Goal: Navigation & Orientation: Go to known website

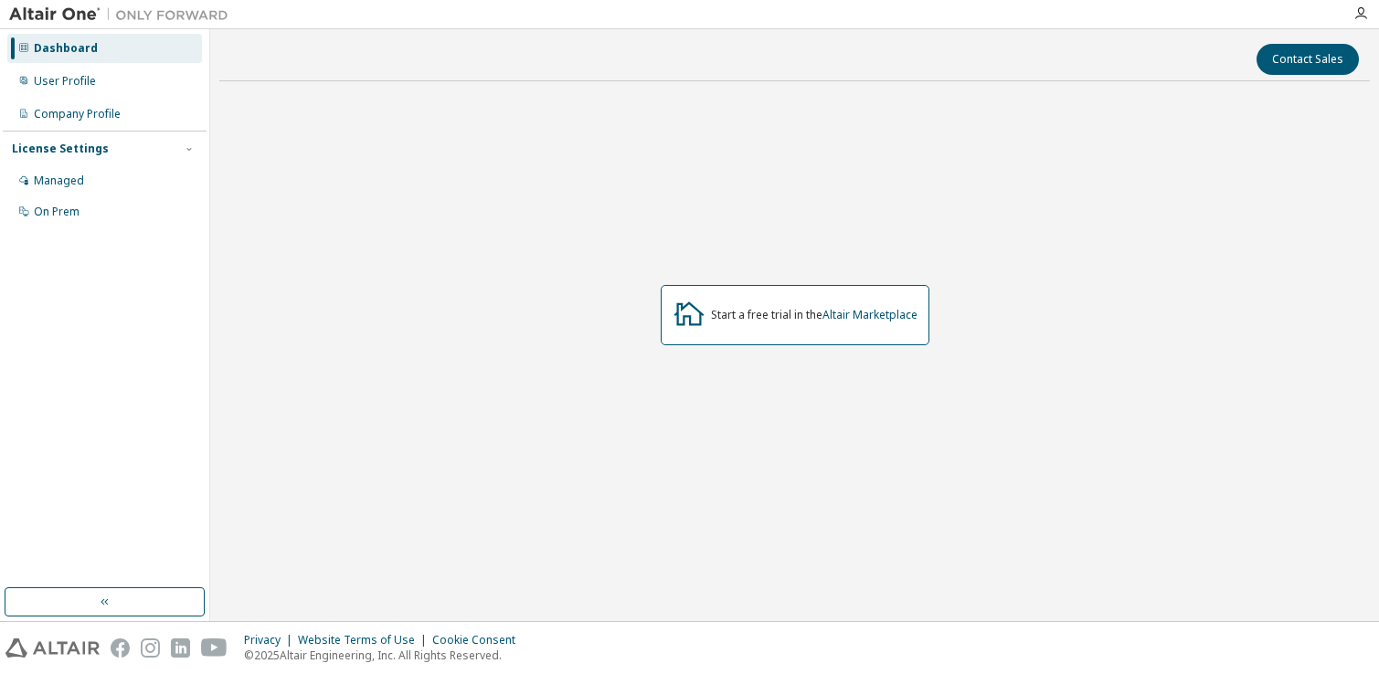
click at [988, 246] on div "Start a free trial in the Altair Marketplace" at bounding box center [794, 315] width 1151 height 439
